Goal: Task Accomplishment & Management: Manage account settings

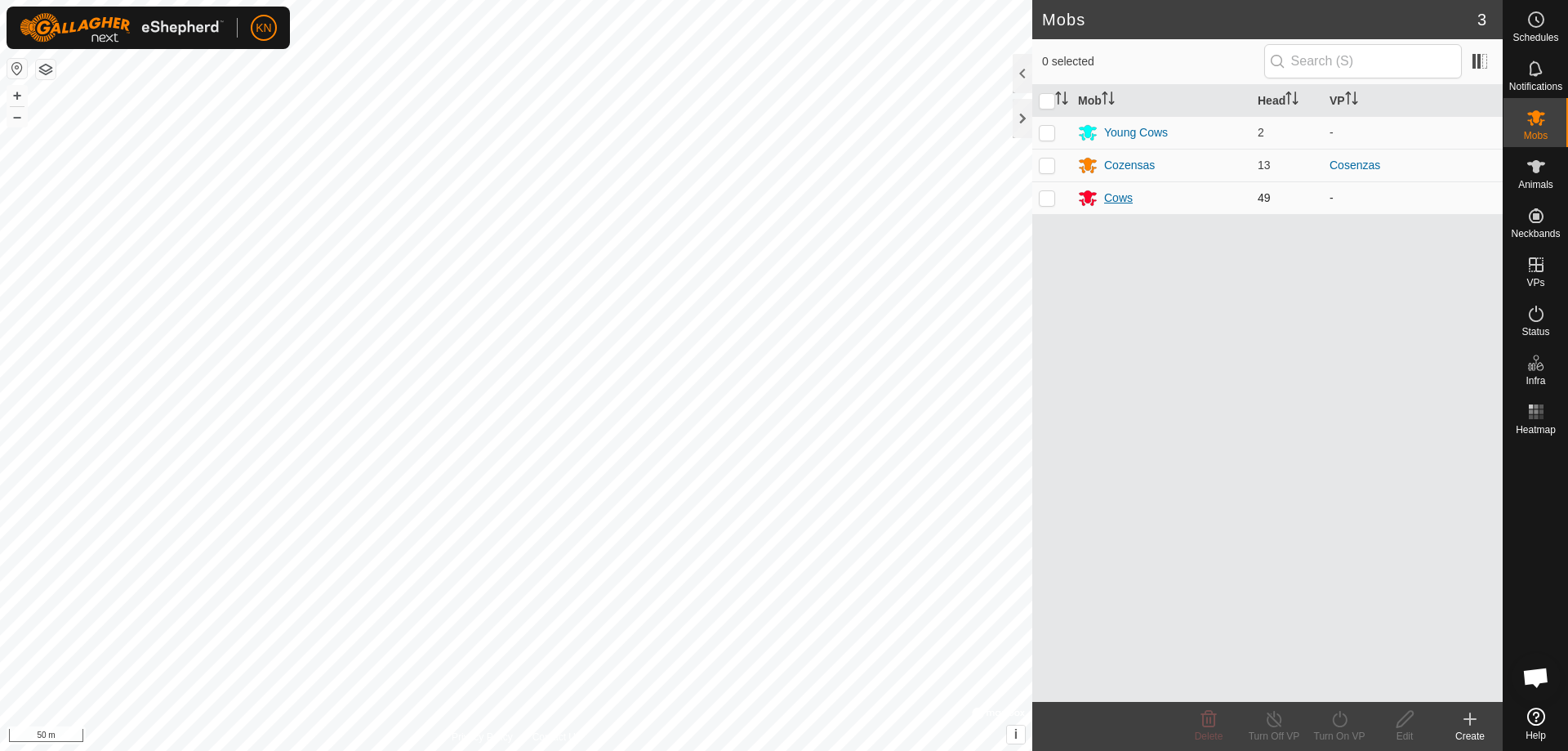
click at [1085, 195] on icon at bounding box center [1088, 199] width 18 height 16
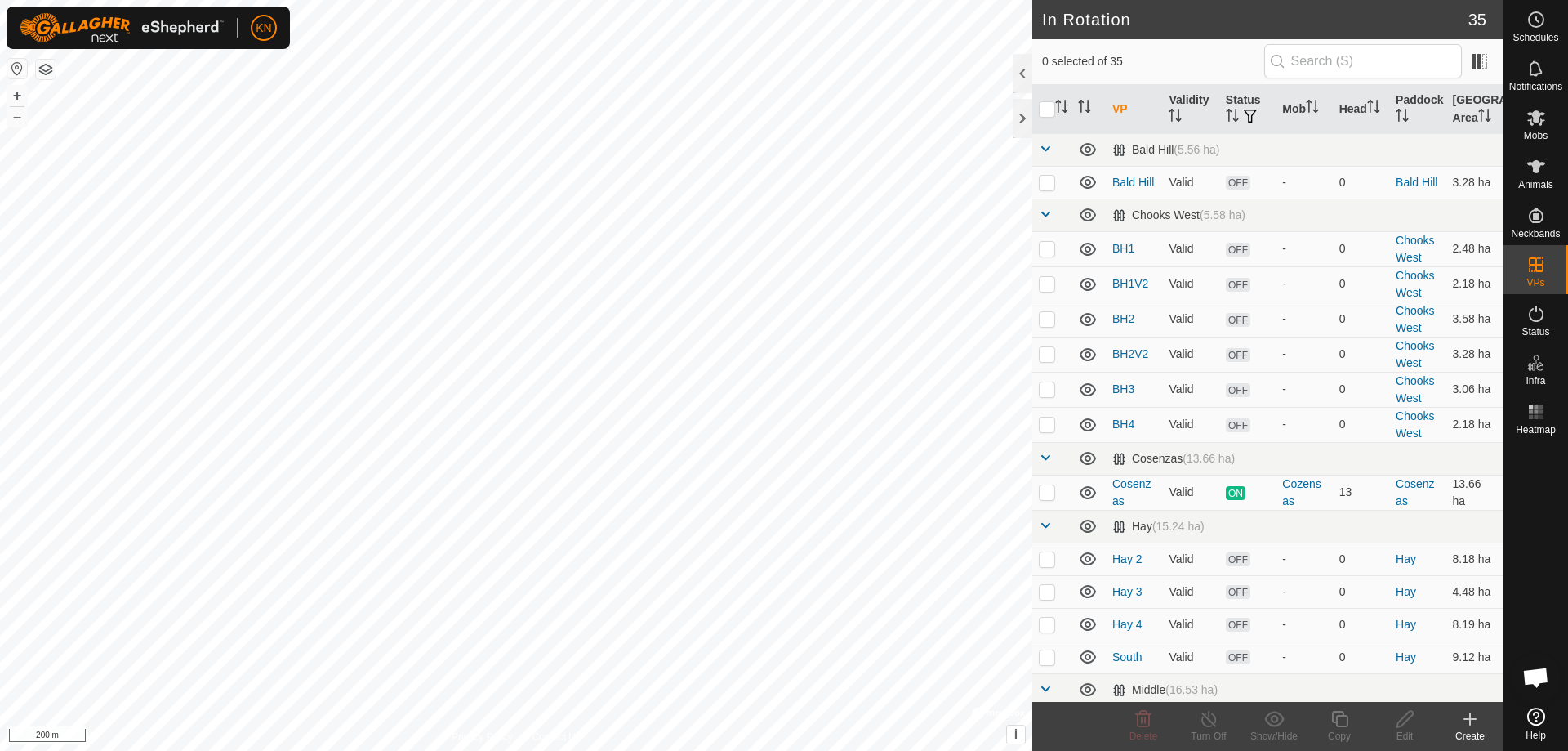
checkbox input "true"
click at [1408, 717] on icon at bounding box center [1405, 719] width 21 height 20
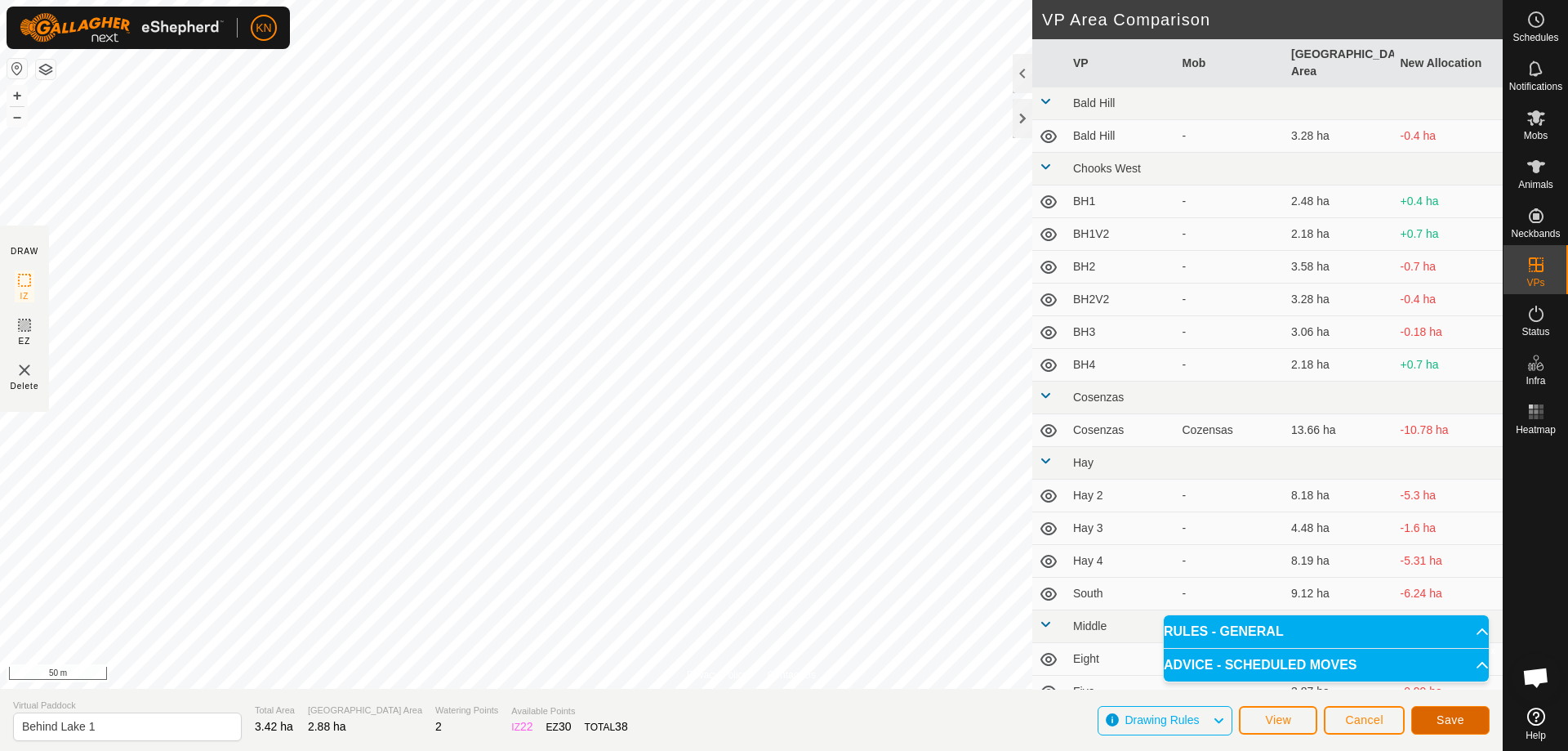
click at [1469, 725] on button "Save" at bounding box center [1450, 720] width 79 height 29
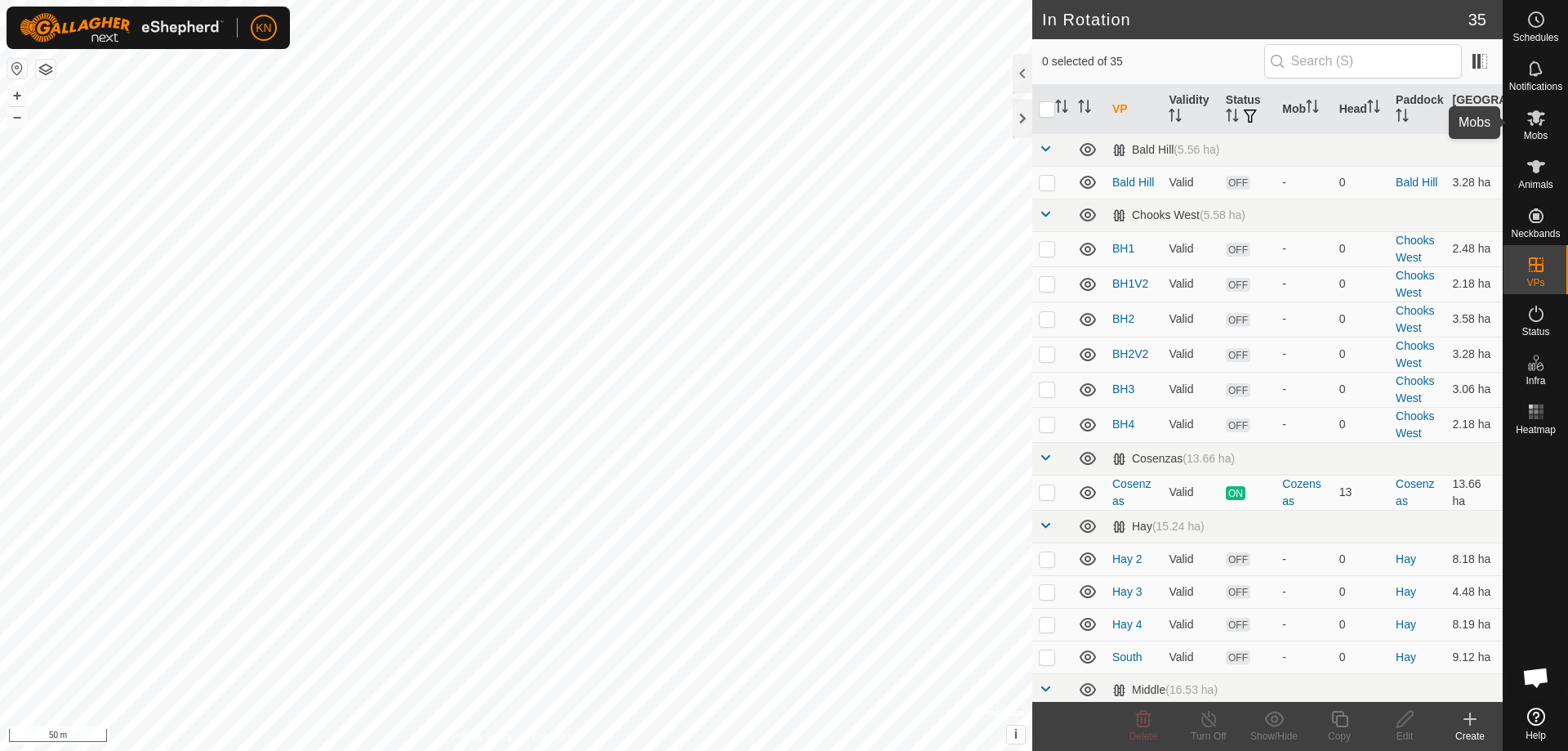
click at [1542, 132] on span "Mobs" at bounding box center [1536, 136] width 24 height 10
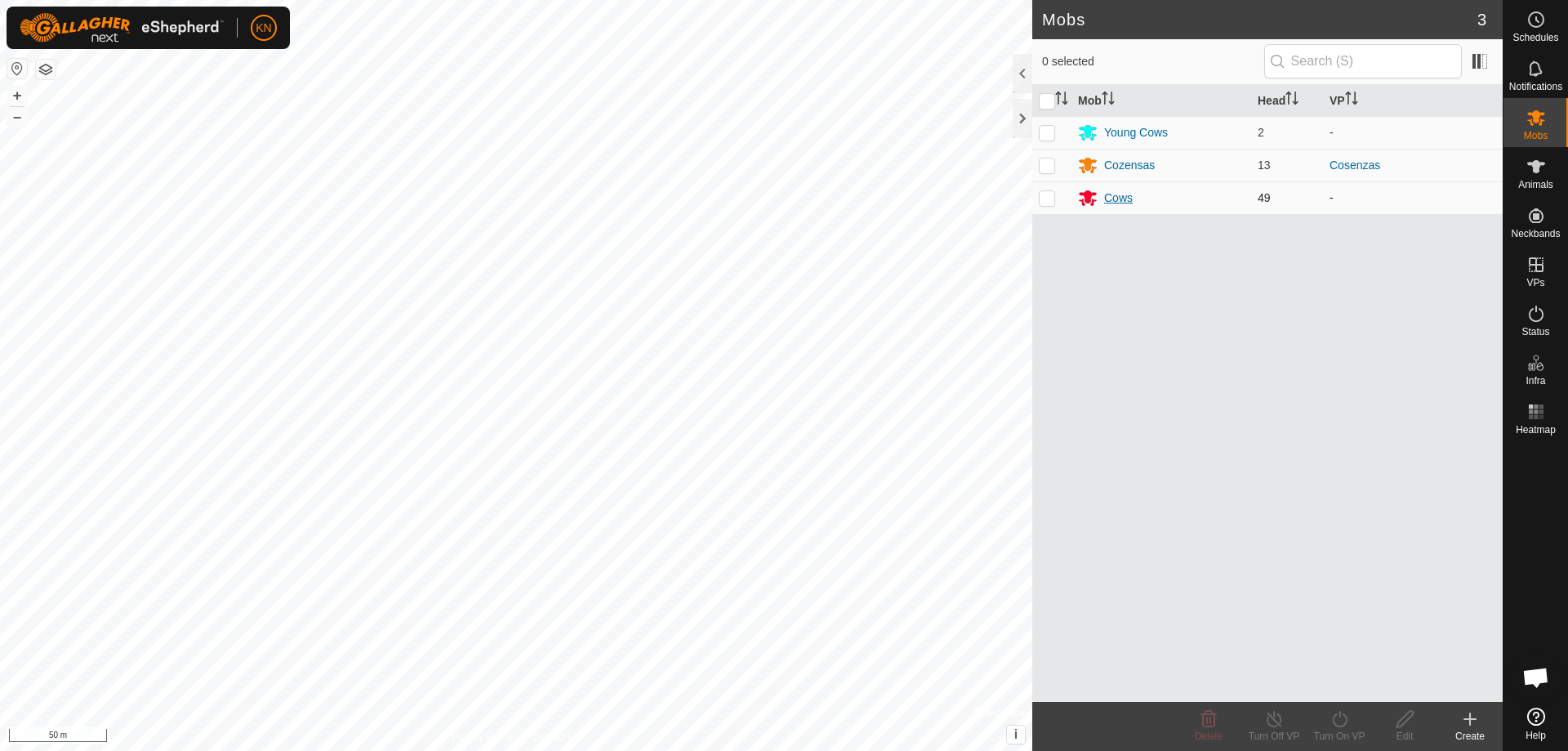
click at [1126, 201] on div "Cows" at bounding box center [1118, 198] width 29 height 17
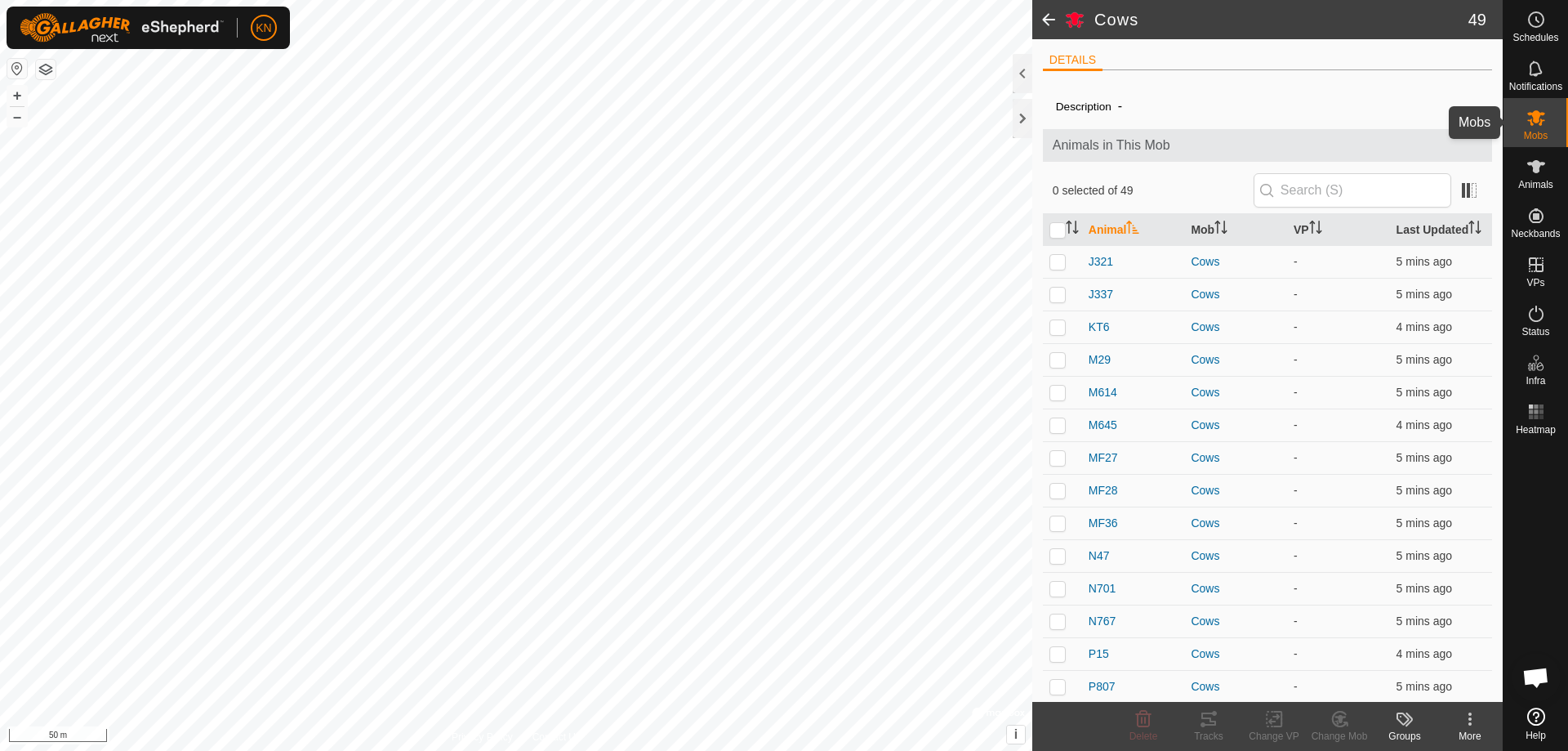
click at [1551, 118] on es-mob-svg-icon at bounding box center [1537, 118] width 30 height 26
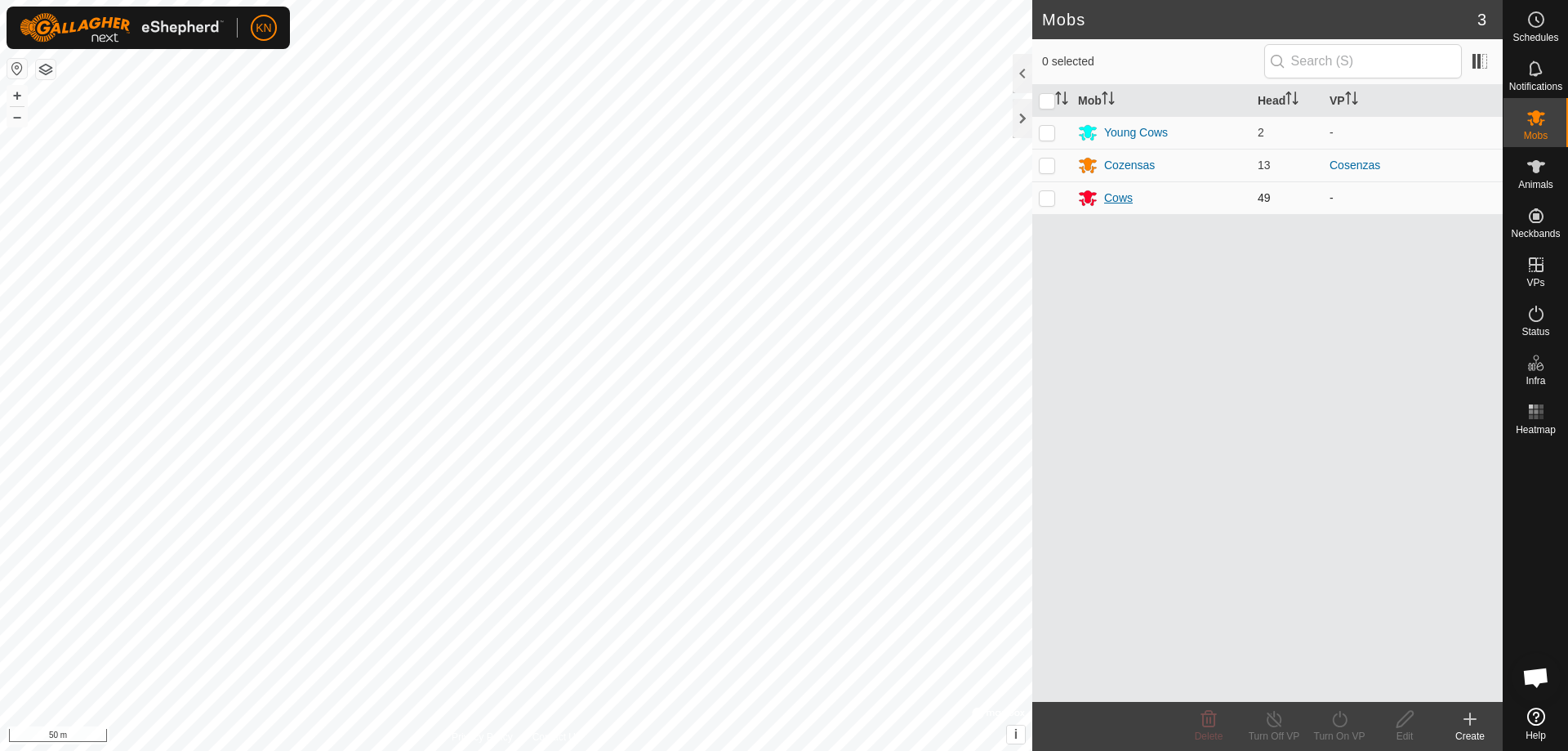
click at [1125, 190] on div "Cows" at bounding box center [1118, 198] width 29 height 17
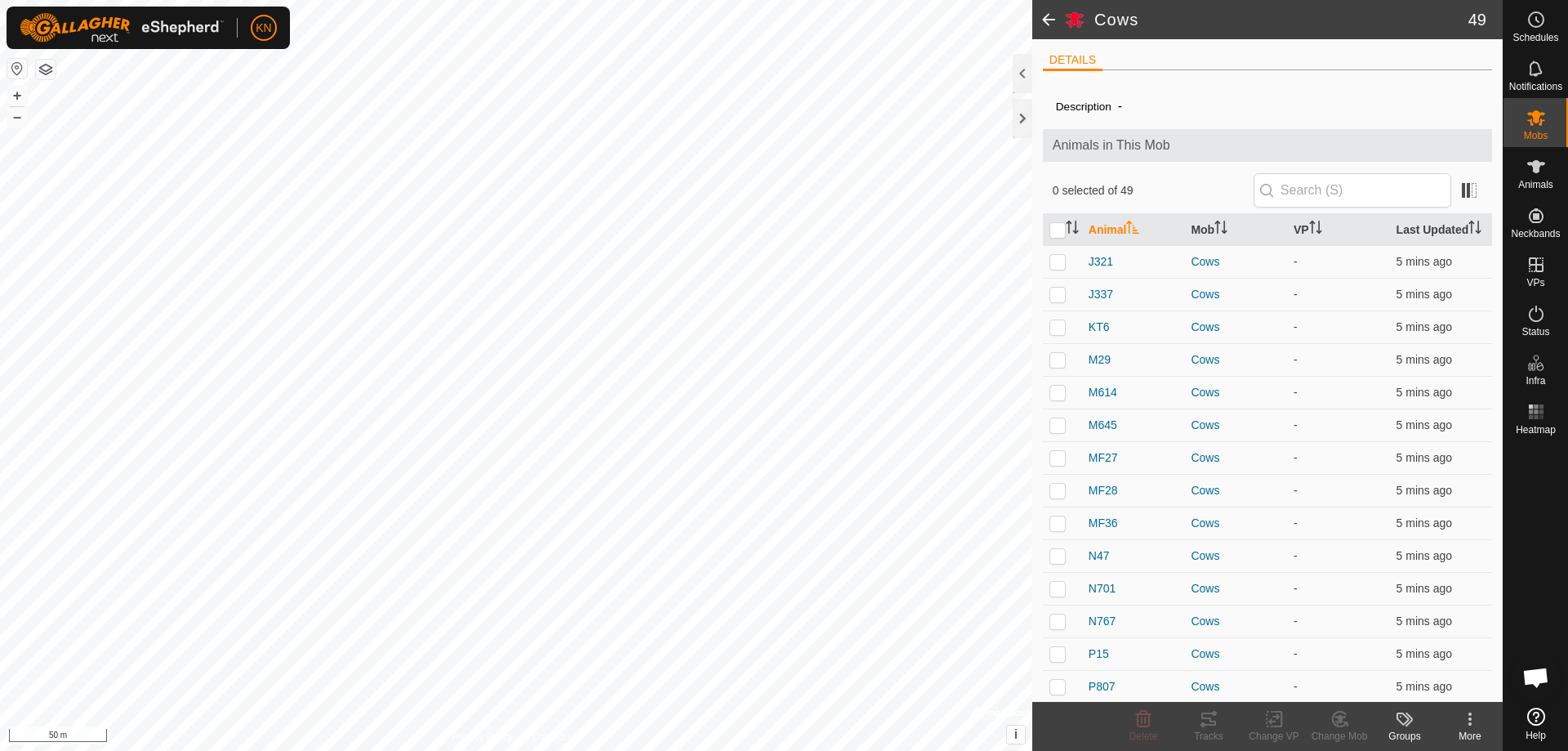
click at [1468, 725] on icon at bounding box center [1470, 719] width 20 height 20
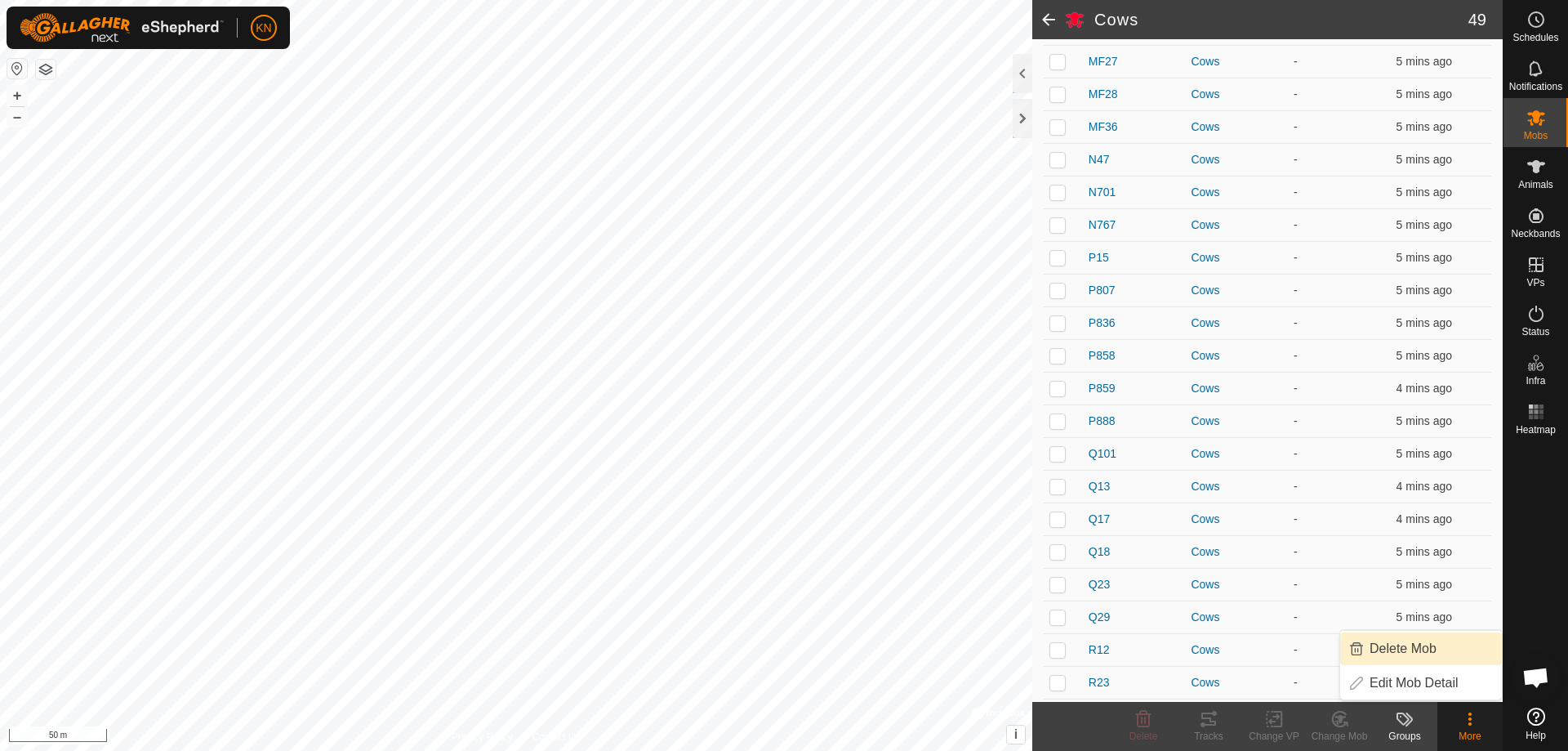
scroll to position [408, 0]
click at [1412, 678] on link "Edit Mob Detail" at bounding box center [1421, 682] width 161 height 32
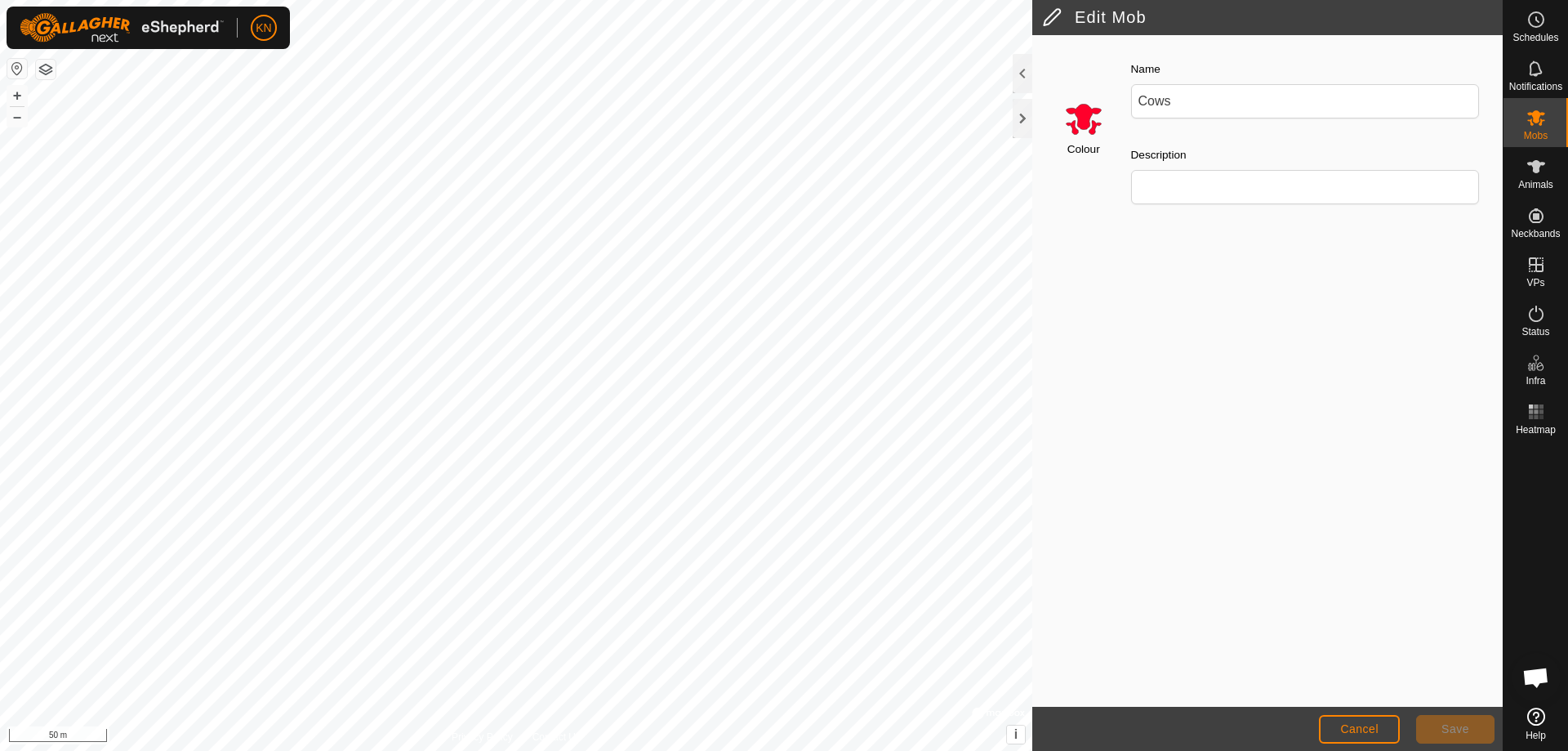
click at [1096, 123] on input "Select a color" at bounding box center [1084, 118] width 39 height 39
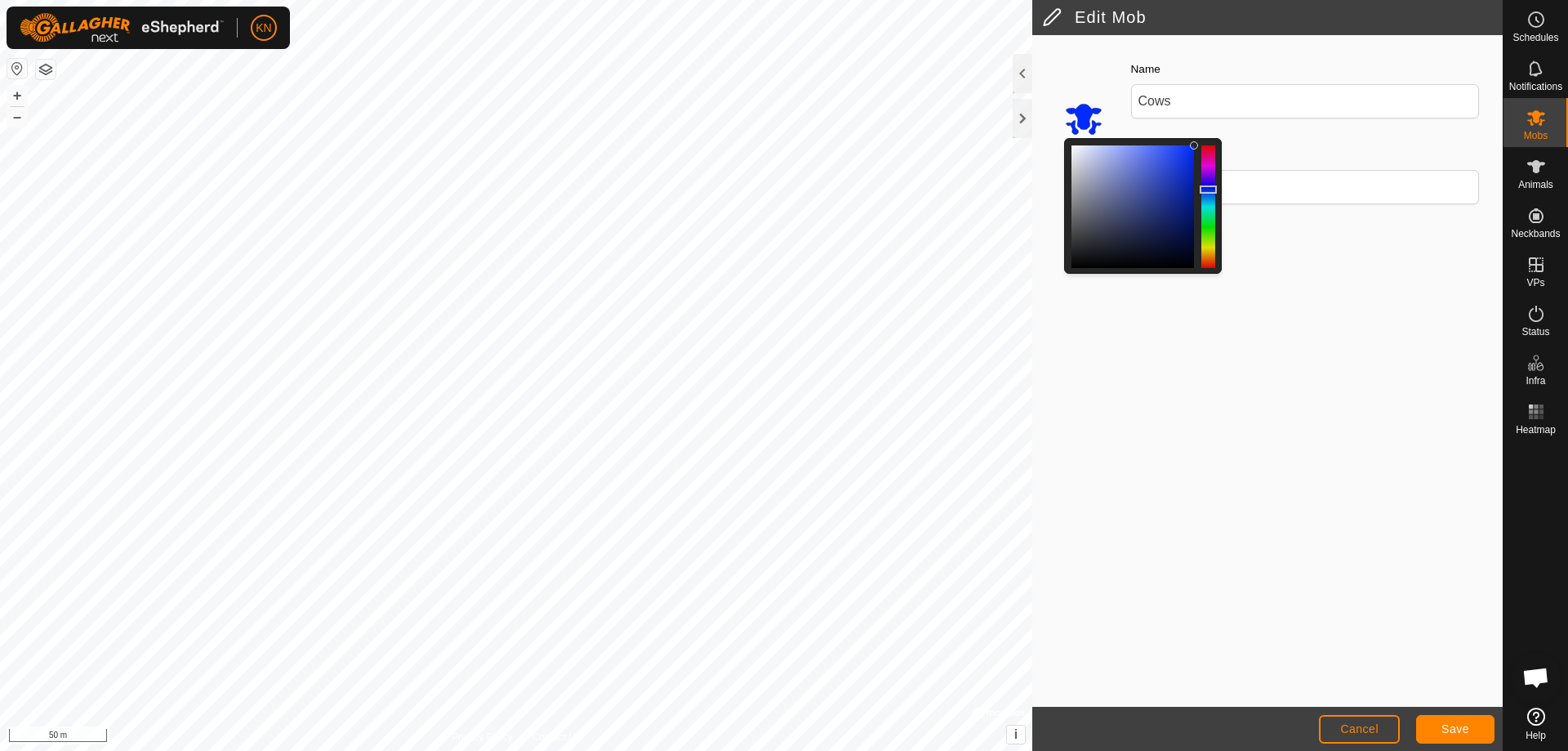
click at [1209, 190] on div at bounding box center [1208, 207] width 14 height 123
click at [1481, 729] on button "Save" at bounding box center [1455, 729] width 79 height 29
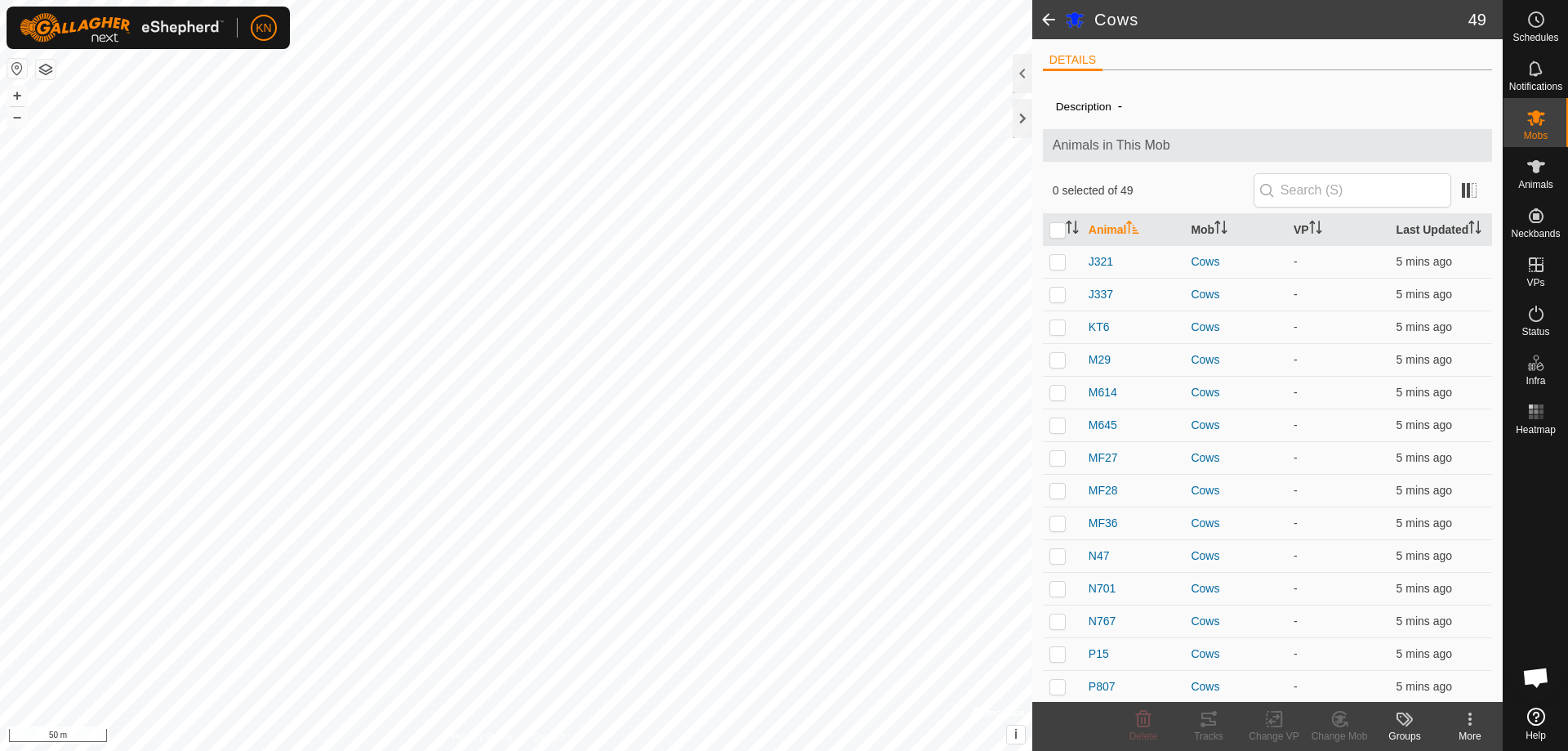
click at [1048, 20] on span at bounding box center [1048, 19] width 32 height 39
